Goal: Navigation & Orientation: Find specific page/section

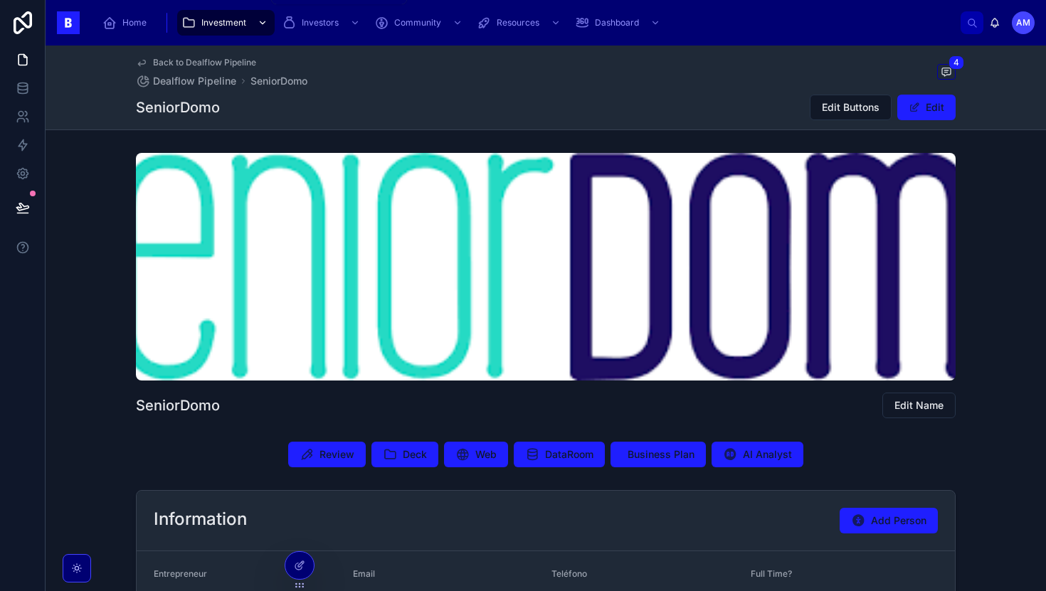
click at [203, 29] on div "Investment" at bounding box center [226, 22] width 89 height 23
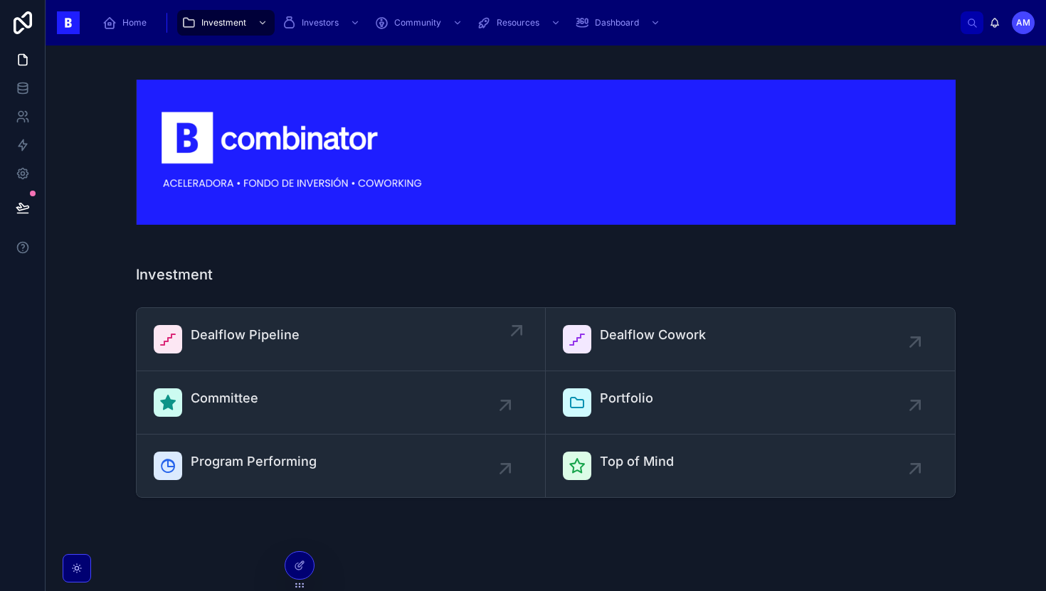
click at [303, 338] on div "Dealflow Pipeline" at bounding box center [341, 339] width 374 height 28
